Goal: Task Accomplishment & Management: Complete application form

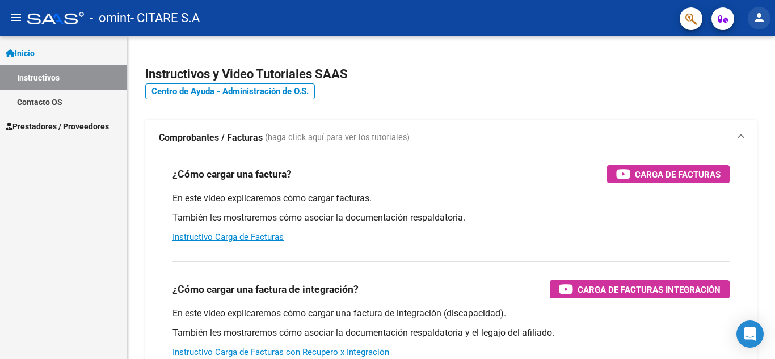
click at [751, 17] on button "person" at bounding box center [759, 18] width 23 height 23
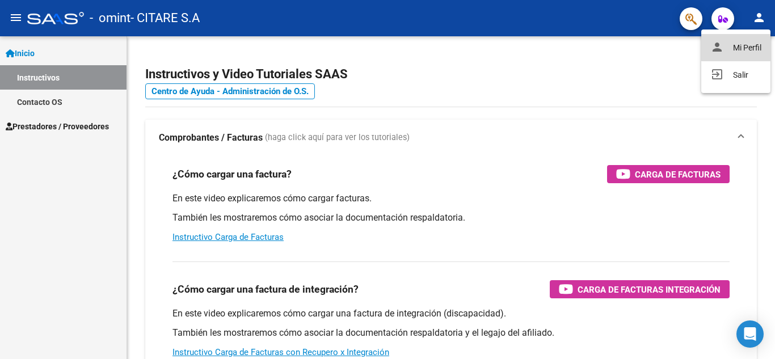
click at [743, 37] on button "person Mi Perfil" at bounding box center [735, 47] width 69 height 27
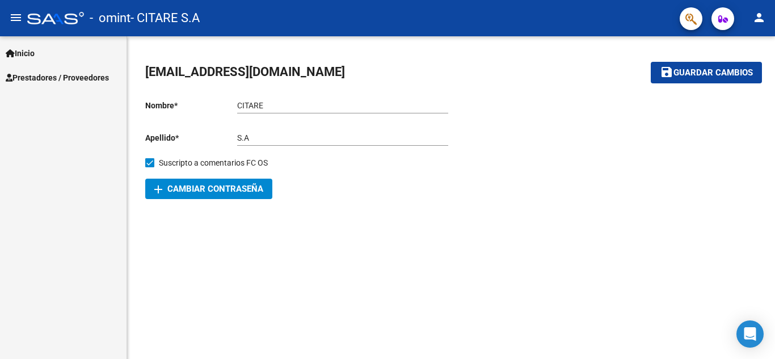
click at [99, 77] on span "Prestadores / Proveedores" at bounding box center [57, 78] width 103 height 12
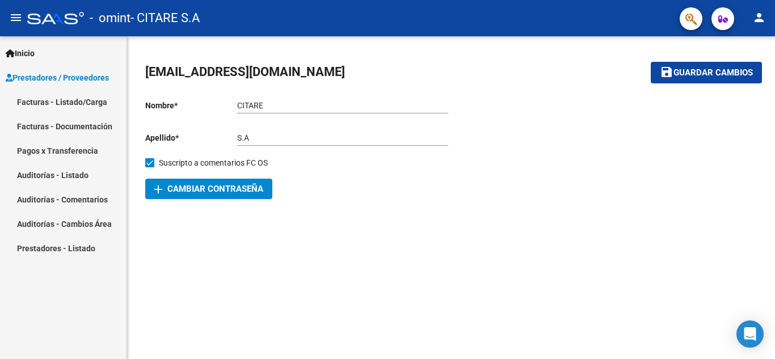
click at [82, 100] on link "Facturas - Listado/Carga" at bounding box center [63, 102] width 127 height 24
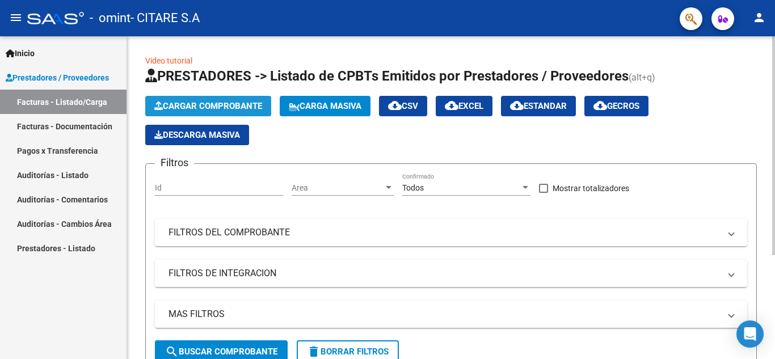
click at [224, 111] on button "Cargar Comprobante" at bounding box center [208, 106] width 126 height 20
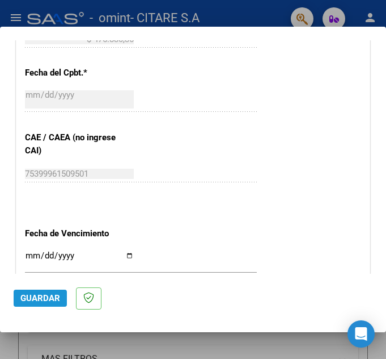
click at [45, 297] on span "Guardar" at bounding box center [40, 298] width 40 height 10
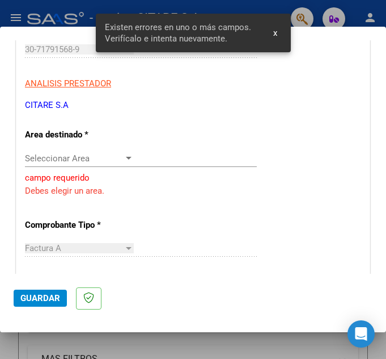
scroll to position [177, 0]
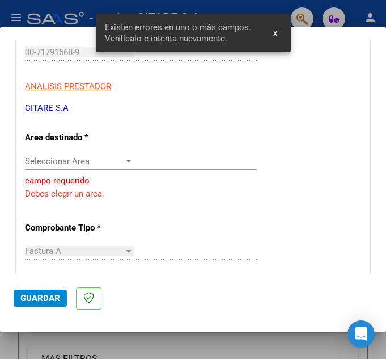
click at [88, 154] on div "Seleccionar Area Seleccionar Area" at bounding box center [141, 161] width 232 height 17
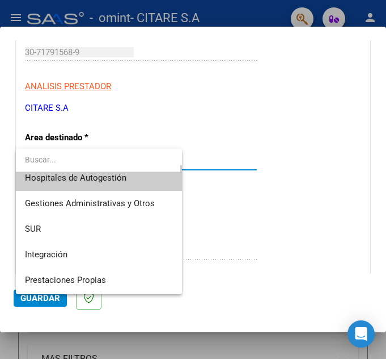
scroll to position [0, 0]
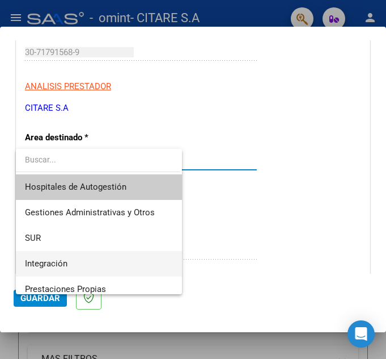
click at [86, 263] on span "Integración" at bounding box center [99, 264] width 148 height 26
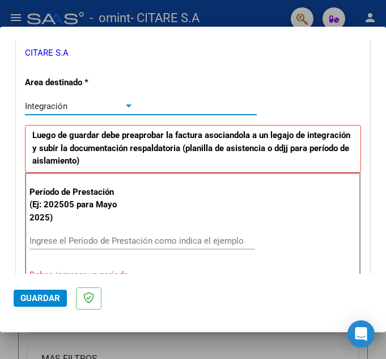
scroll to position [347, 0]
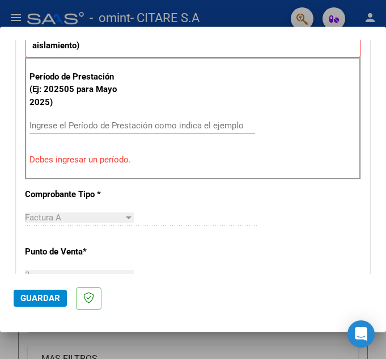
click at [85, 127] on input "Ingrese el Período de Prestación como indica el ejemplo" at bounding box center [83, 125] width 106 height 10
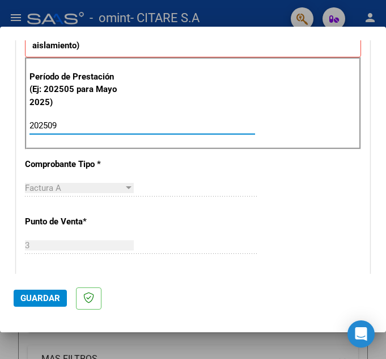
type input "202509"
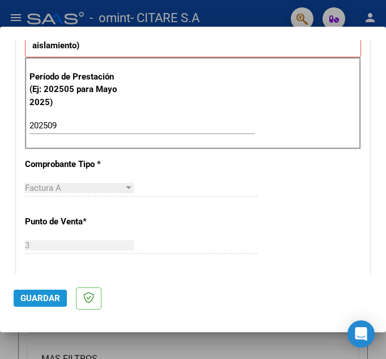
click at [44, 293] on span "Guardar" at bounding box center [40, 298] width 40 height 10
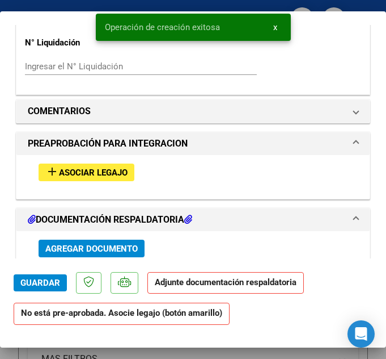
scroll to position [1022, 0]
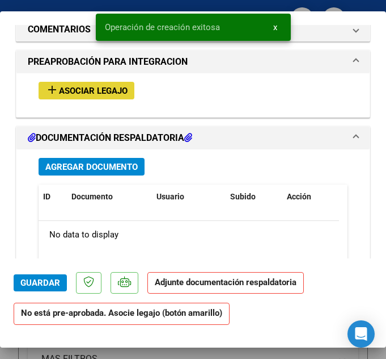
click at [98, 91] on span "Asociar Legajo" at bounding box center [93, 91] width 69 height 10
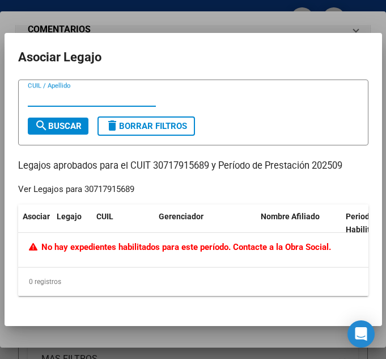
click at [250, 21] on div at bounding box center [193, 179] width 386 height 359
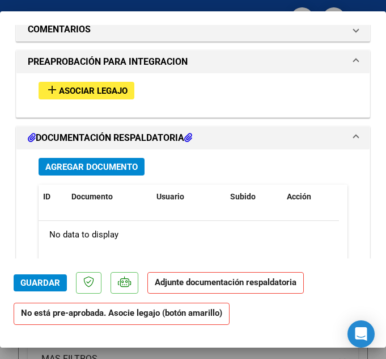
click at [357, 5] on div at bounding box center [193, 179] width 386 height 359
type input "$ 0,00"
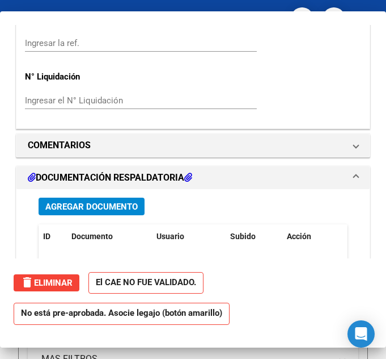
scroll to position [0, 0]
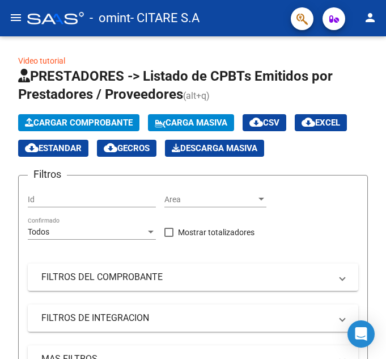
click at [18, 23] on mat-icon "menu" at bounding box center [16, 18] width 14 height 14
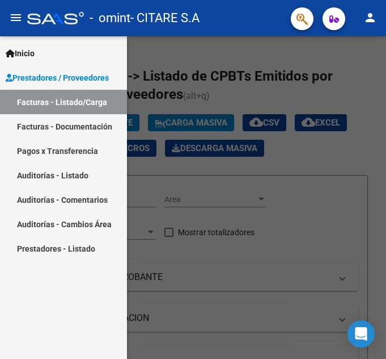
click at [91, 241] on link "Prestadores - Listado" at bounding box center [63, 248] width 127 height 24
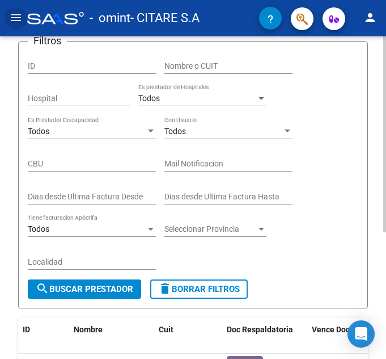
scroll to position [39, 0]
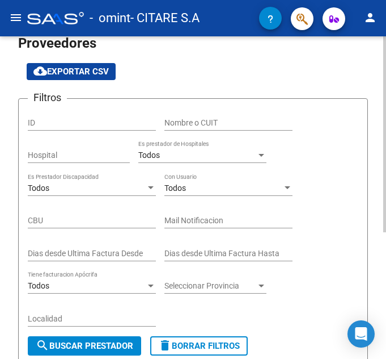
click at [177, 148] on div "Todos Es prestador de Hospitales" at bounding box center [202, 151] width 128 height 23
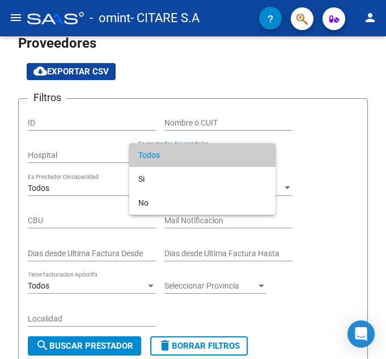
click at [300, 153] on div at bounding box center [193, 179] width 386 height 359
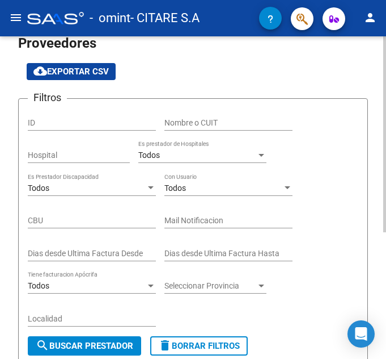
click at [163, 150] on div "Todos Es prestador de Hospitales" at bounding box center [202, 151] width 128 height 23
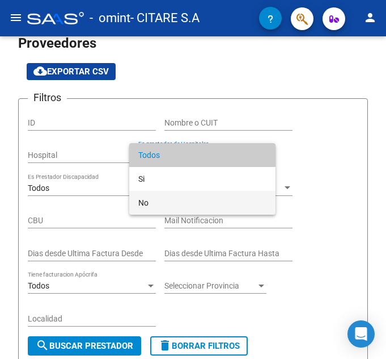
click at [166, 204] on span "No" at bounding box center [202, 203] width 128 height 24
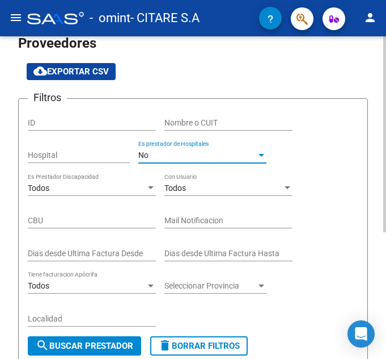
click at [299, 152] on div "Filtros ID Nombre o CUIT Hospital No Es prestador de Hospitales Todos Es Presta…" at bounding box center [193, 222] width 331 height 228
click at [145, 155] on span "No" at bounding box center [143, 154] width 10 height 9
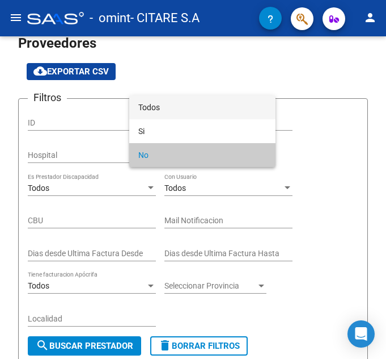
click at [153, 109] on span "Todos" at bounding box center [202, 107] width 128 height 24
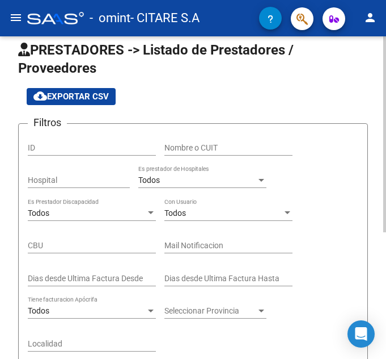
scroll to position [0, 0]
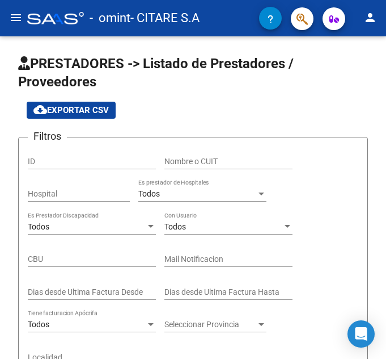
click at [10, 6] on mat-toolbar "menu - omint - CITARE S.A person" at bounding box center [193, 18] width 386 height 36
click at [12, 9] on button "menu" at bounding box center [16, 18] width 23 height 23
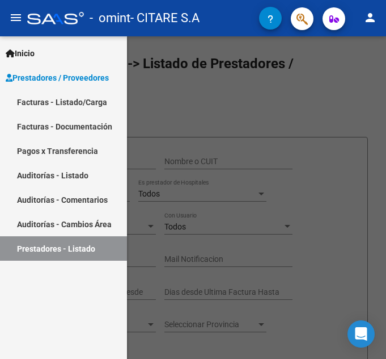
click at [51, 60] on link "Inicio" at bounding box center [63, 53] width 127 height 24
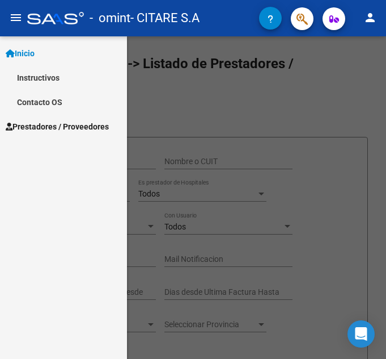
click at [53, 75] on link "Instructivos" at bounding box center [63, 77] width 127 height 24
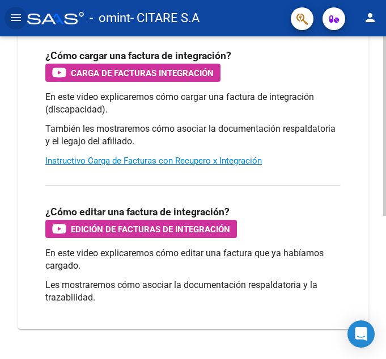
scroll to position [257, 0]
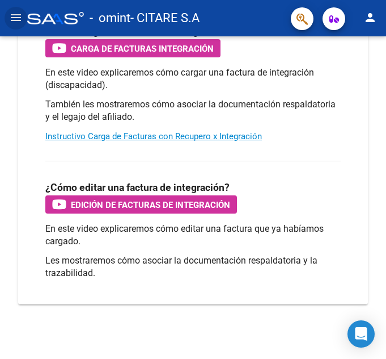
click at [18, 20] on mat-icon "menu" at bounding box center [16, 18] width 14 height 14
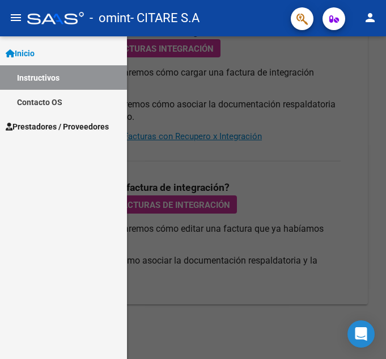
click at [372, 19] on mat-icon "person" at bounding box center [371, 18] width 14 height 14
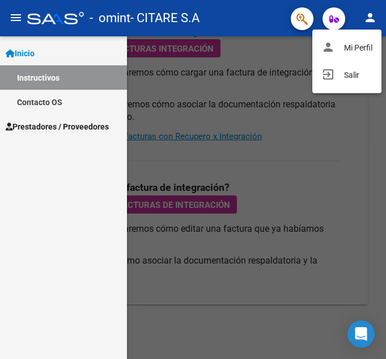
click at [83, 106] on div at bounding box center [193, 179] width 386 height 359
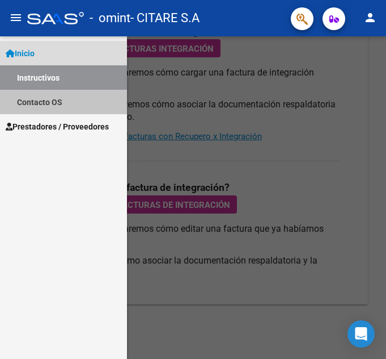
click at [52, 107] on link "Contacto OS" at bounding box center [63, 102] width 127 height 24
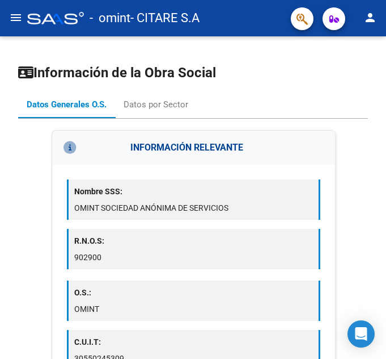
click at [8, 16] on button "menu" at bounding box center [16, 18] width 23 height 23
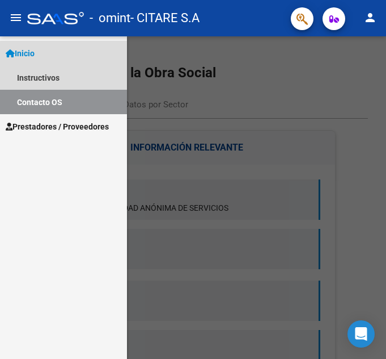
click at [49, 57] on link "Inicio" at bounding box center [63, 53] width 127 height 24
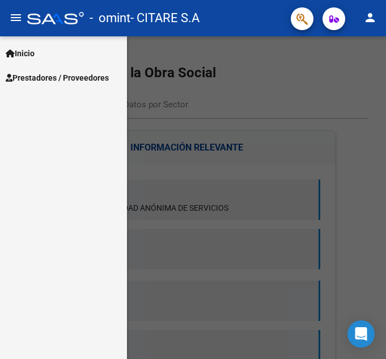
click at [85, 70] on link "Prestadores / Proveedores" at bounding box center [63, 77] width 127 height 24
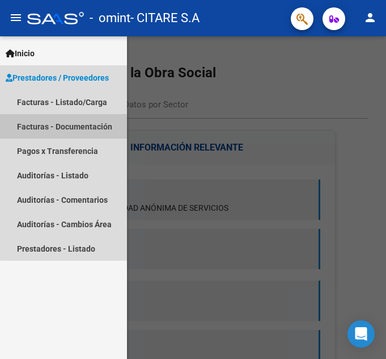
click at [82, 128] on link "Facturas - Documentación" at bounding box center [63, 126] width 127 height 24
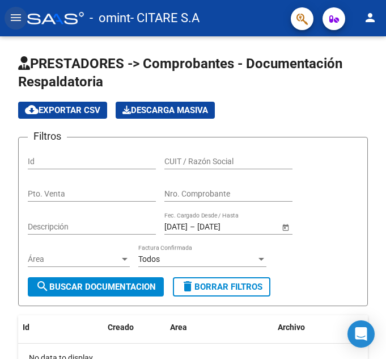
click at [23, 24] on button "menu" at bounding box center [16, 18] width 23 height 23
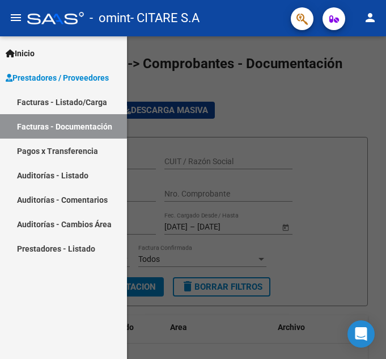
click at [58, 107] on link "Facturas - Listado/Carga" at bounding box center [63, 102] width 127 height 24
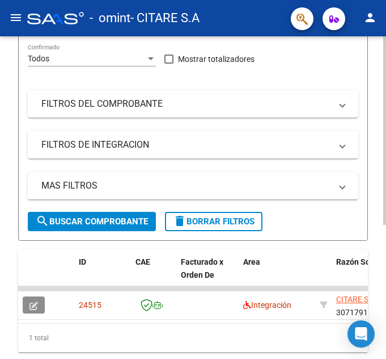
click at [34, 308] on icon "button" at bounding box center [34, 305] width 9 height 9
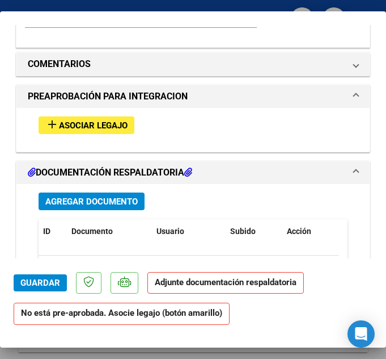
scroll to position [965, 0]
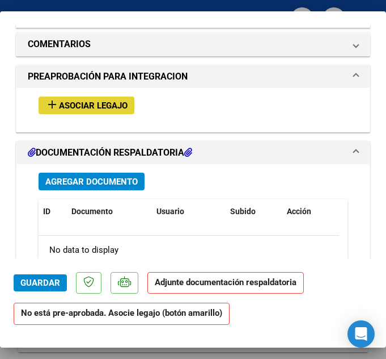
click at [101, 106] on span "Asociar Legajo" at bounding box center [93, 105] width 69 height 10
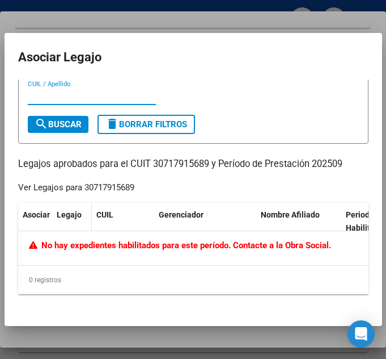
scroll to position [0, 0]
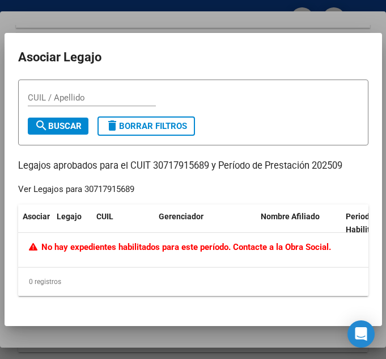
click at [32, 18] on div at bounding box center [193, 179] width 386 height 359
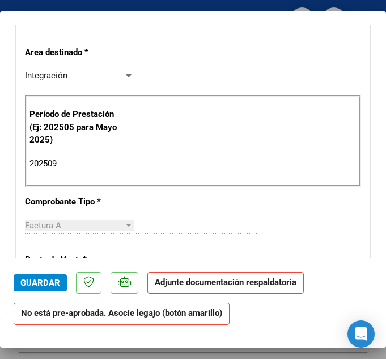
scroll to position [170, 0]
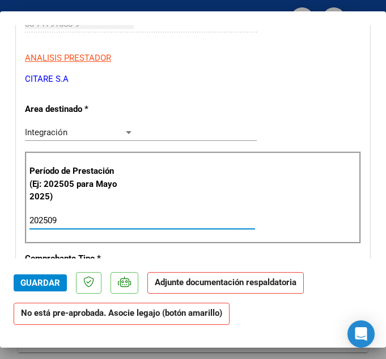
click at [65, 221] on input "202509" at bounding box center [83, 220] width 106 height 10
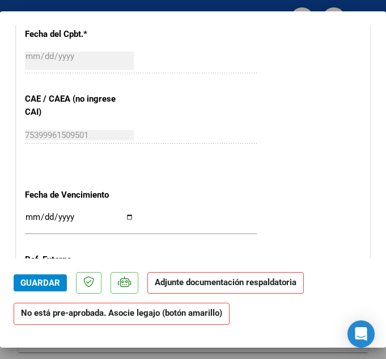
scroll to position [851, 0]
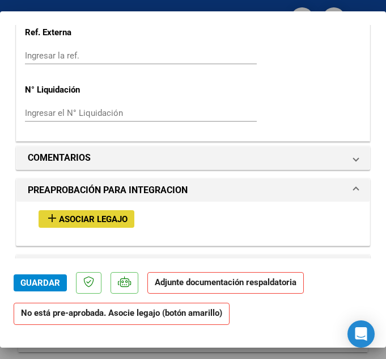
click at [108, 215] on span "Asociar Legajo" at bounding box center [93, 219] width 69 height 10
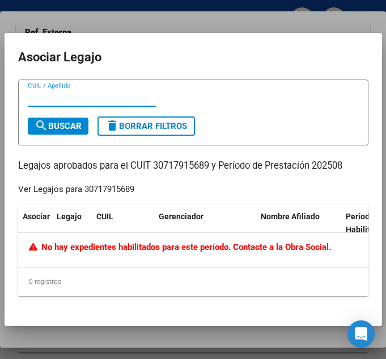
click at [156, 11] on div at bounding box center [193, 179] width 386 height 359
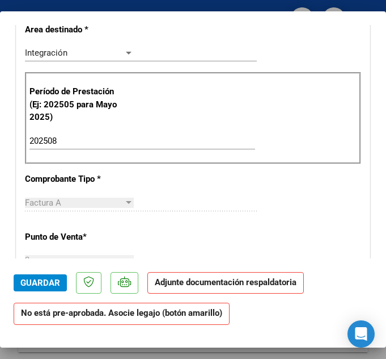
scroll to position [170, 0]
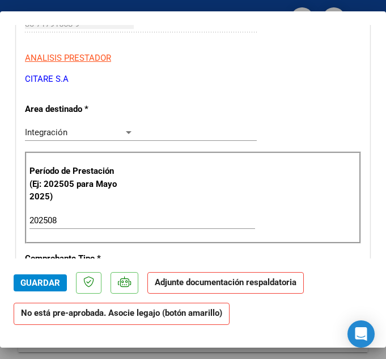
click at [77, 217] on input "202508" at bounding box center [83, 220] width 106 height 10
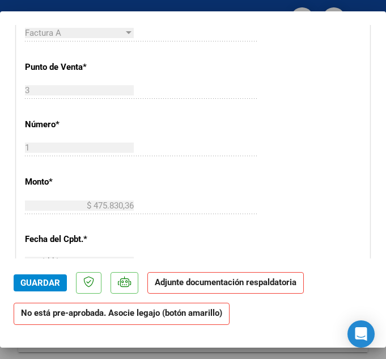
scroll to position [222, 0]
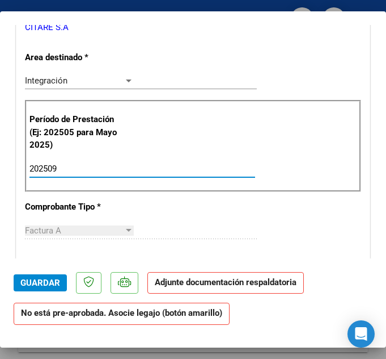
type input "202509"
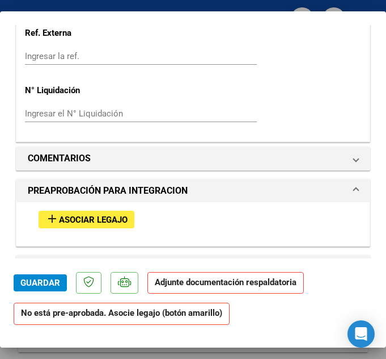
scroll to position [851, 0]
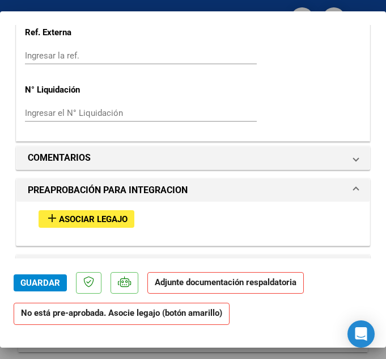
click at [68, 208] on div "add Asociar Legajo" at bounding box center [193, 218] width 326 height 35
click at [75, 221] on span "Asociar Legajo" at bounding box center [93, 219] width 69 height 10
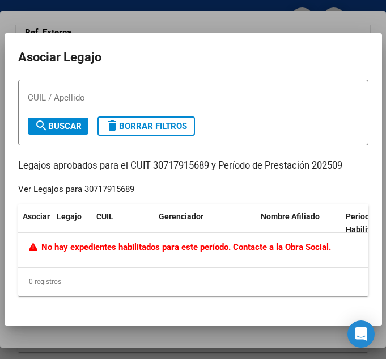
click at [141, 23] on div at bounding box center [193, 179] width 386 height 359
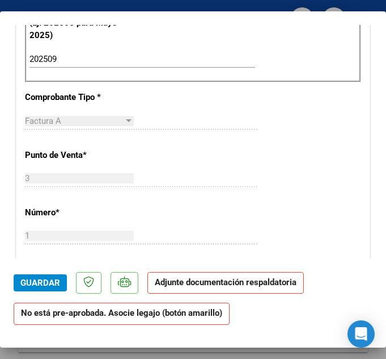
scroll to position [170, 0]
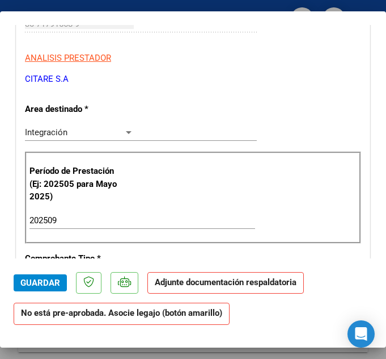
click at [142, 6] on div at bounding box center [193, 179] width 386 height 359
type input "$ 0,00"
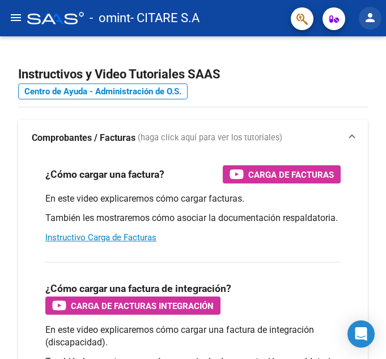
click at [379, 18] on button "person" at bounding box center [370, 18] width 23 height 23
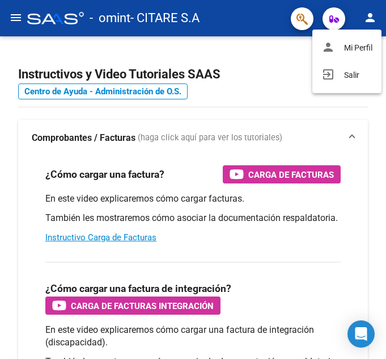
click at [22, 16] on div at bounding box center [193, 179] width 386 height 359
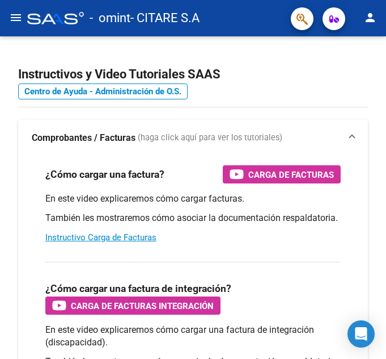
click at [22, 19] on mat-icon "menu" at bounding box center [16, 18] width 14 height 14
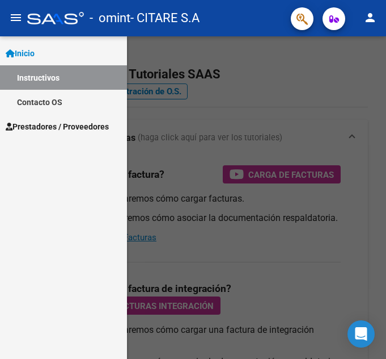
click at [53, 123] on span "Prestadores / Proveedores" at bounding box center [57, 126] width 103 height 12
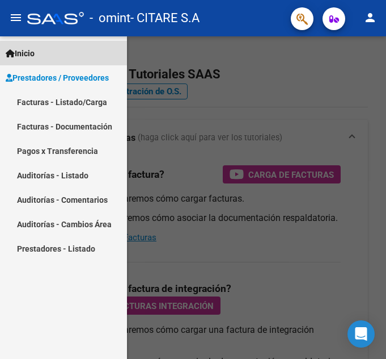
click at [60, 48] on link "Inicio" at bounding box center [63, 53] width 127 height 24
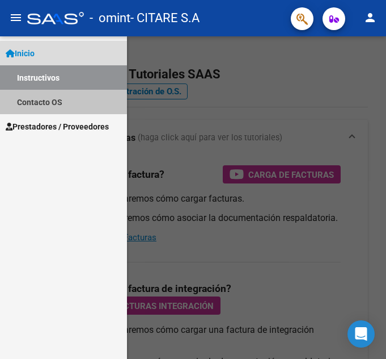
click at [57, 94] on link "Contacto OS" at bounding box center [63, 102] width 127 height 24
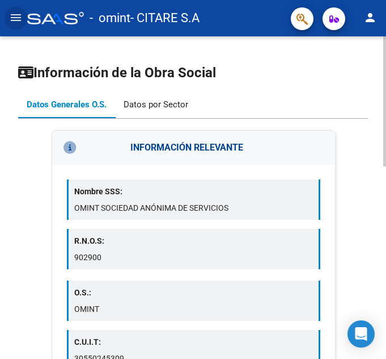
click at [136, 100] on div "Datos por Sector" at bounding box center [156, 104] width 65 height 12
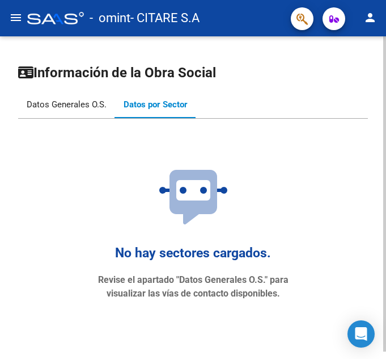
click at [101, 111] on div "Datos Generales O.S." at bounding box center [66, 104] width 97 height 27
